Goal: Task Accomplishment & Management: Use online tool/utility

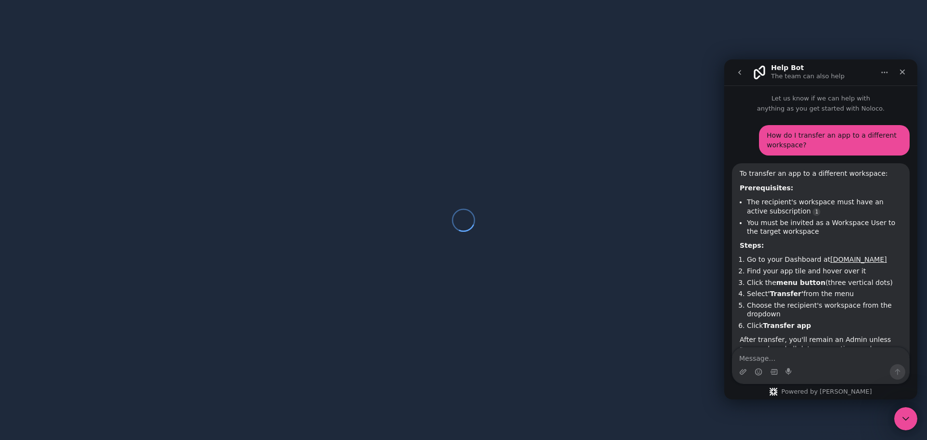
scroll to position [133, 0]
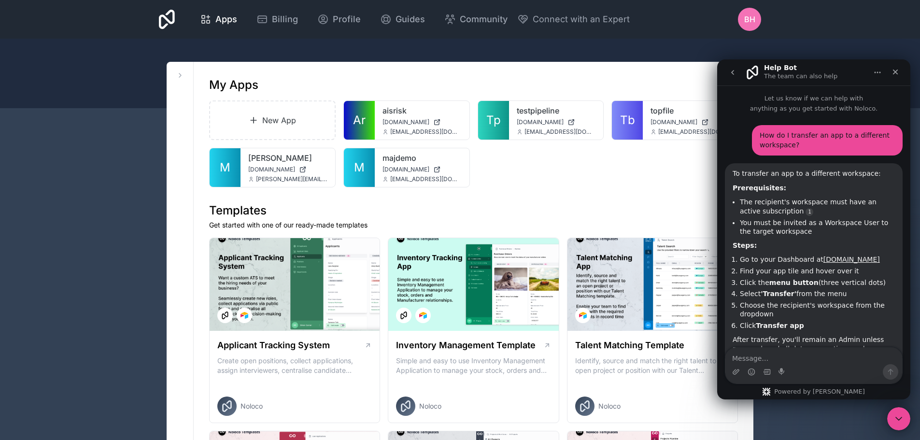
scroll to position [133, 0]
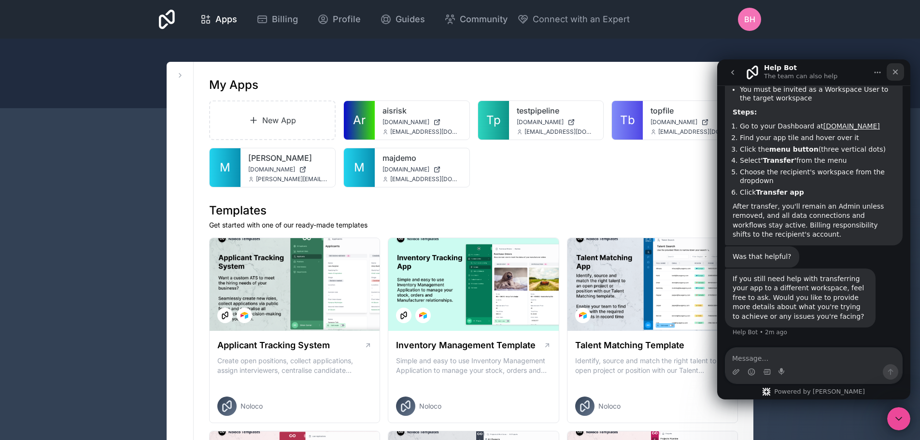
click at [895, 71] on icon "Close" at bounding box center [895, 72] width 5 height 5
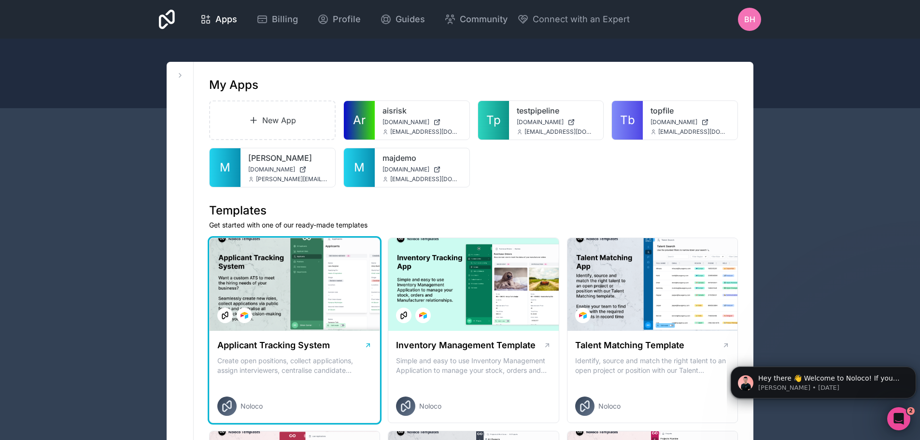
scroll to position [0, 0]
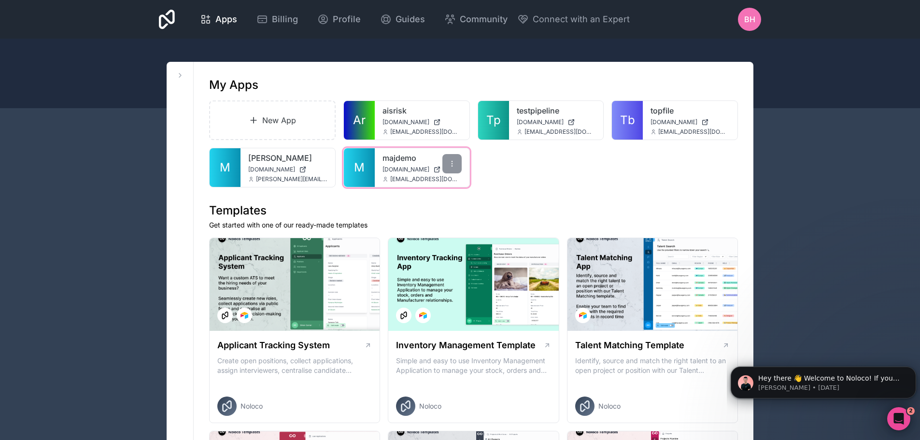
click at [409, 169] on span "[DOMAIN_NAME]" at bounding box center [405, 170] width 47 height 8
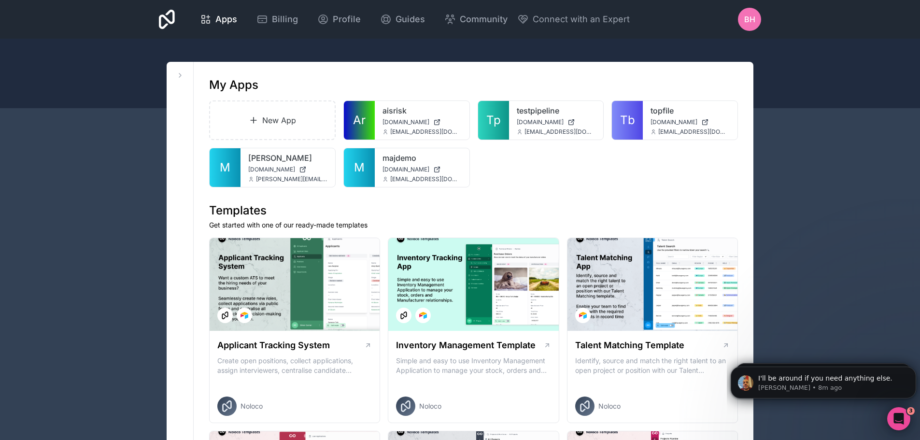
scroll to position [403, 0]
click at [403, 165] on div "majdemo [DOMAIN_NAME] [EMAIL_ADDRESS][DOMAIN_NAME]" at bounding box center [422, 167] width 95 height 39
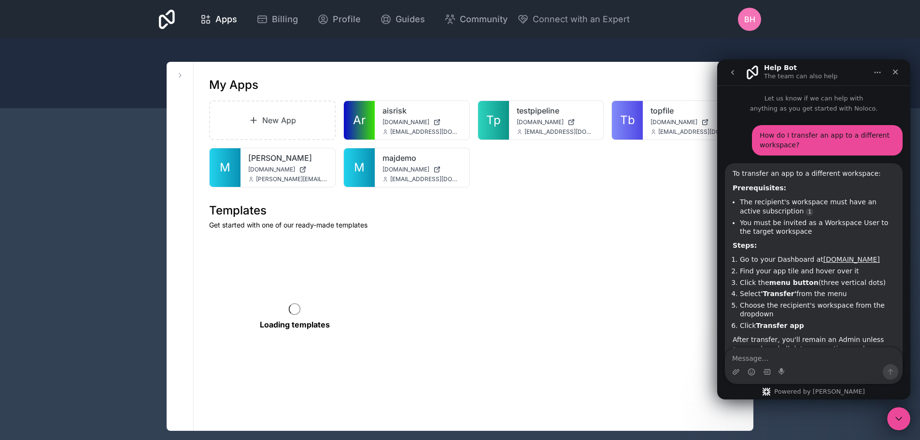
scroll to position [133, 0]
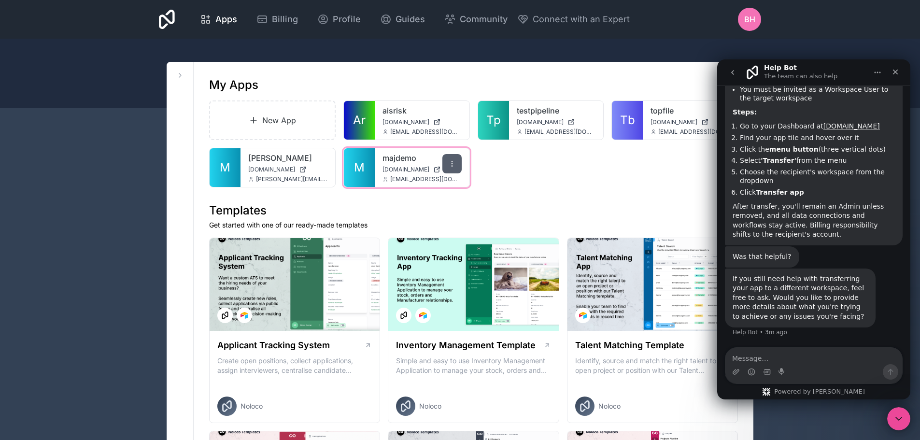
click at [453, 165] on icon at bounding box center [452, 164] width 8 height 8
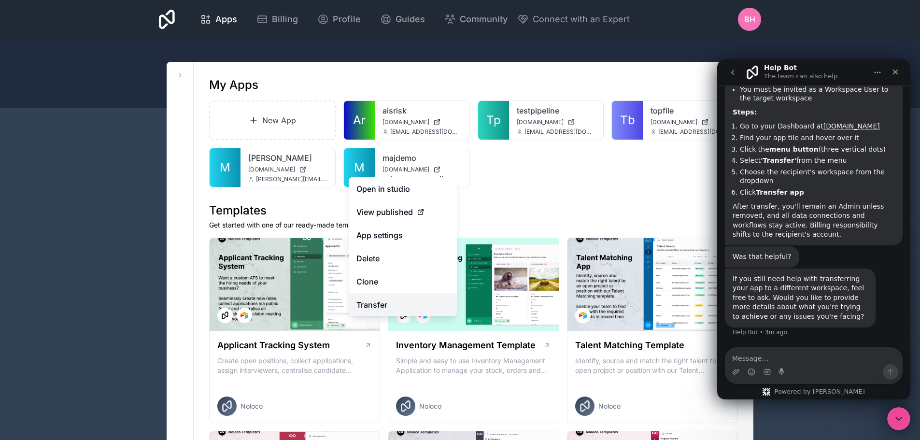
click at [382, 306] on link "Transfer" at bounding box center [403, 304] width 108 height 23
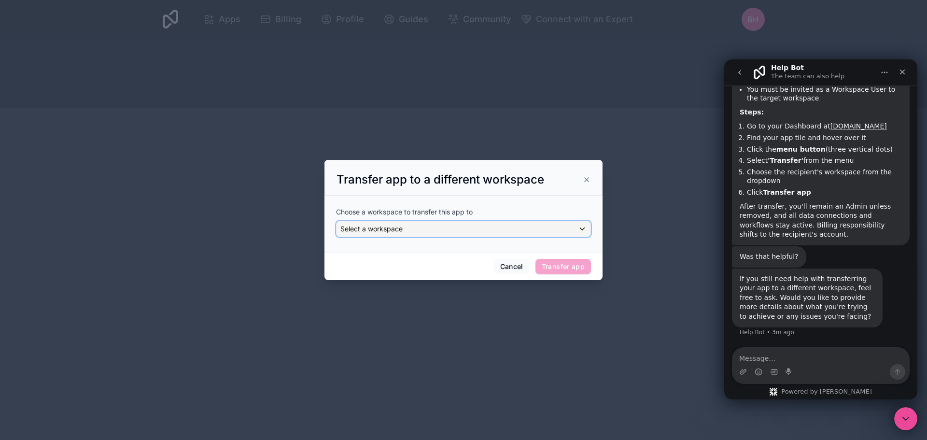
click at [581, 231] on div "Select a workspace" at bounding box center [464, 228] width 254 height 15
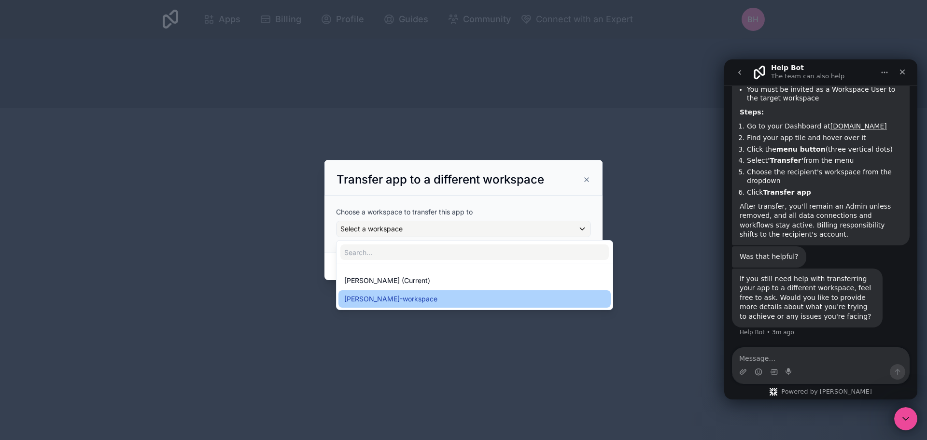
click at [421, 299] on span "[PERSON_NAME]-workspace" at bounding box center [390, 299] width 93 height 12
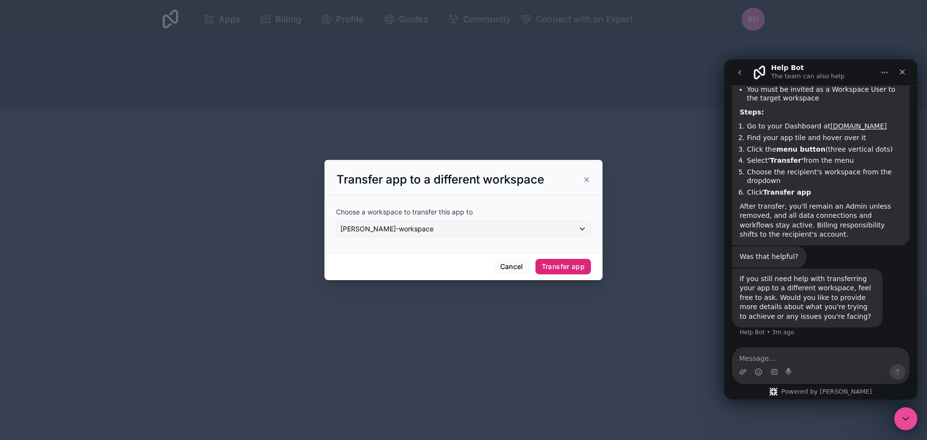
click at [580, 268] on button "Transfer app" at bounding box center [563, 266] width 56 height 15
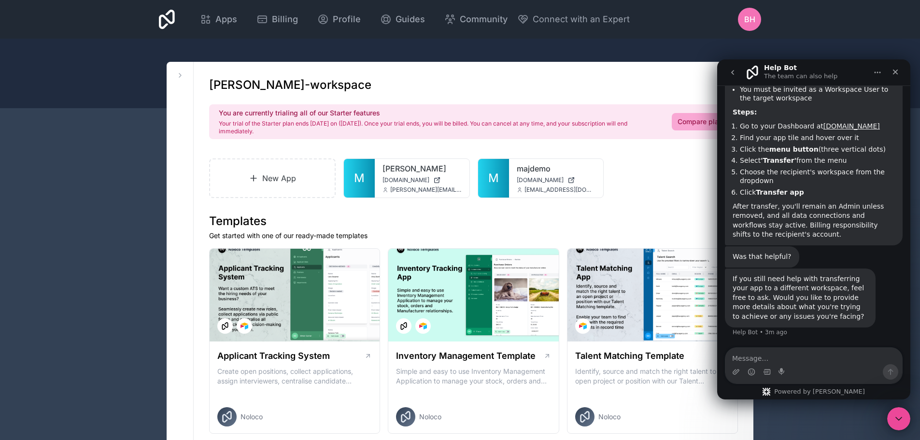
click at [897, 74] on icon "Close" at bounding box center [895, 72] width 5 height 5
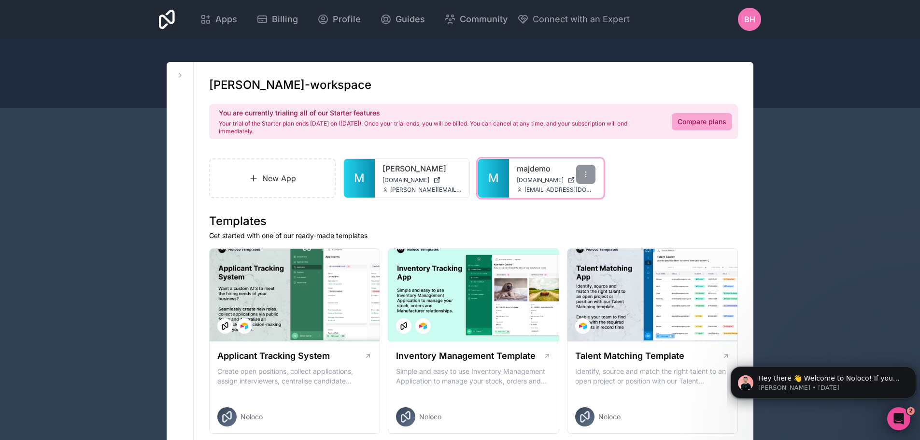
click at [535, 170] on link "majdemo" at bounding box center [556, 169] width 79 height 12
